Goal: Information Seeking & Learning: Learn about a topic

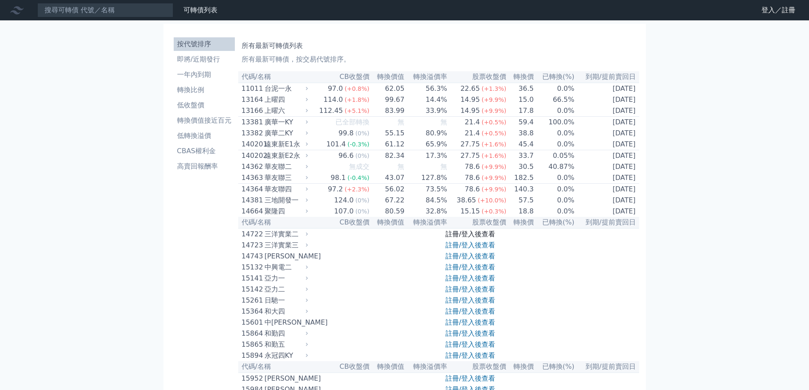
click at [477, 238] on link "註冊/登入後查看" at bounding box center [471, 234] width 50 height 8
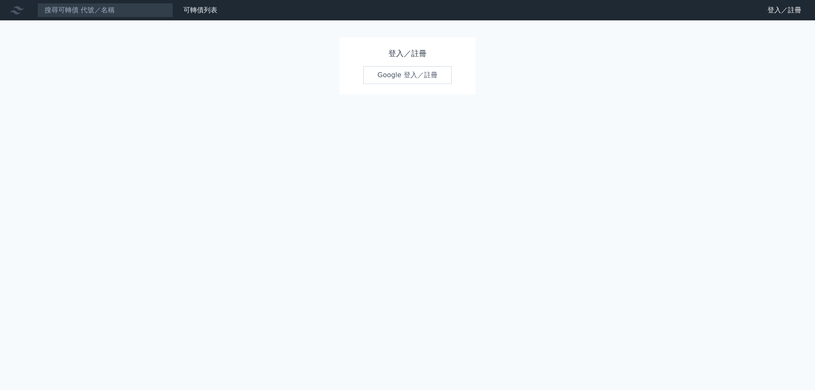
click at [424, 70] on link "Google 登入／註冊" at bounding box center [408, 75] width 88 height 18
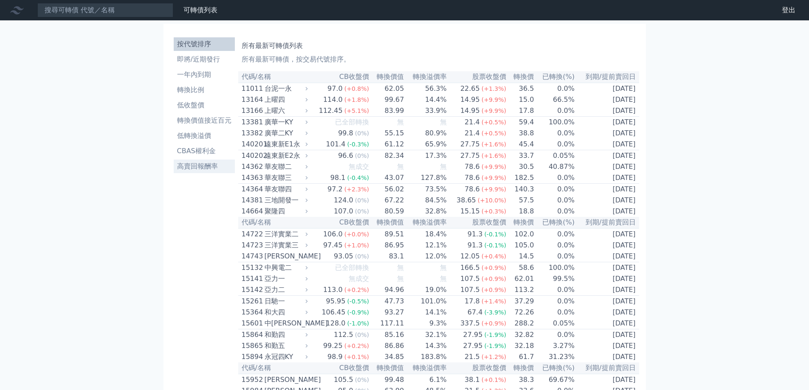
click at [195, 171] on li "高賣回報酬率" at bounding box center [204, 166] width 61 height 10
